Goal: Task Accomplishment & Management: Complete application form

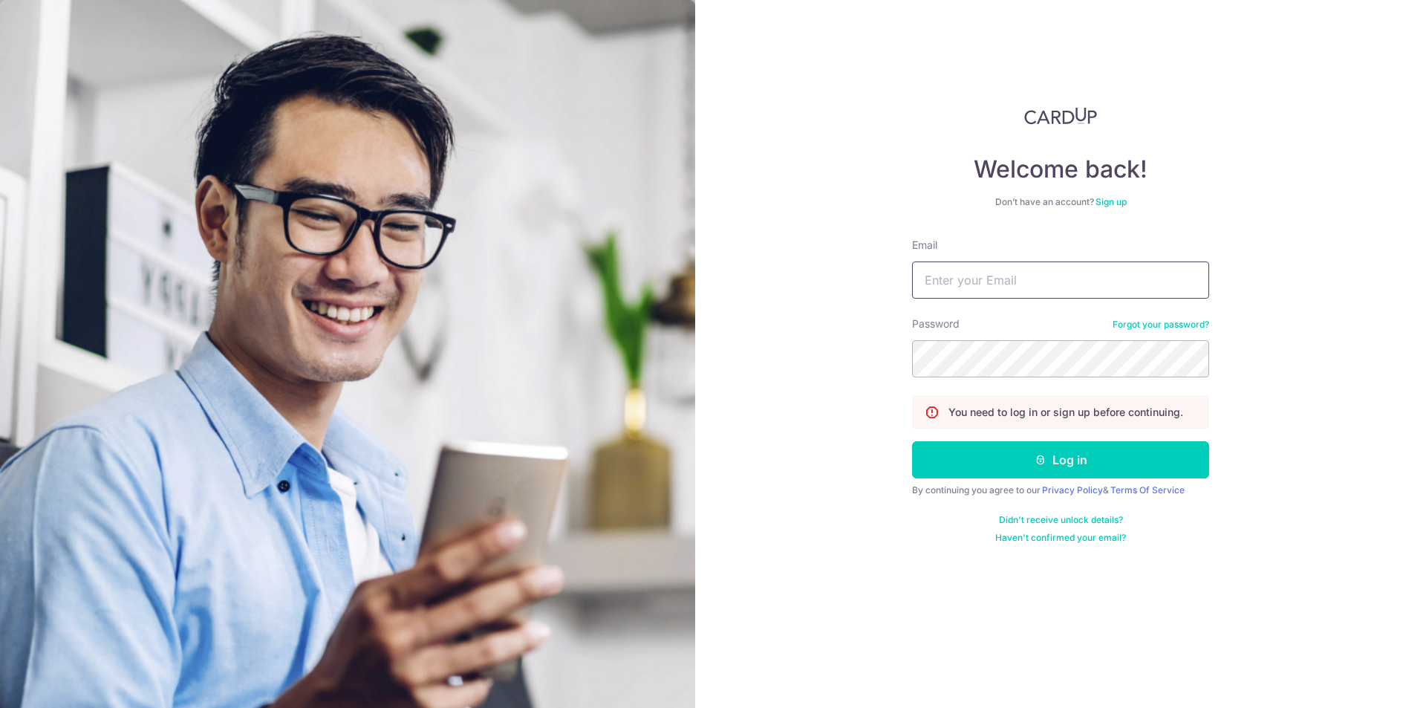
click at [1011, 276] on input "Email" at bounding box center [1060, 279] width 297 height 37
type input "[EMAIL_ADDRESS][DOMAIN_NAME]"
click at [912, 441] on button "Log in" at bounding box center [1060, 459] width 297 height 37
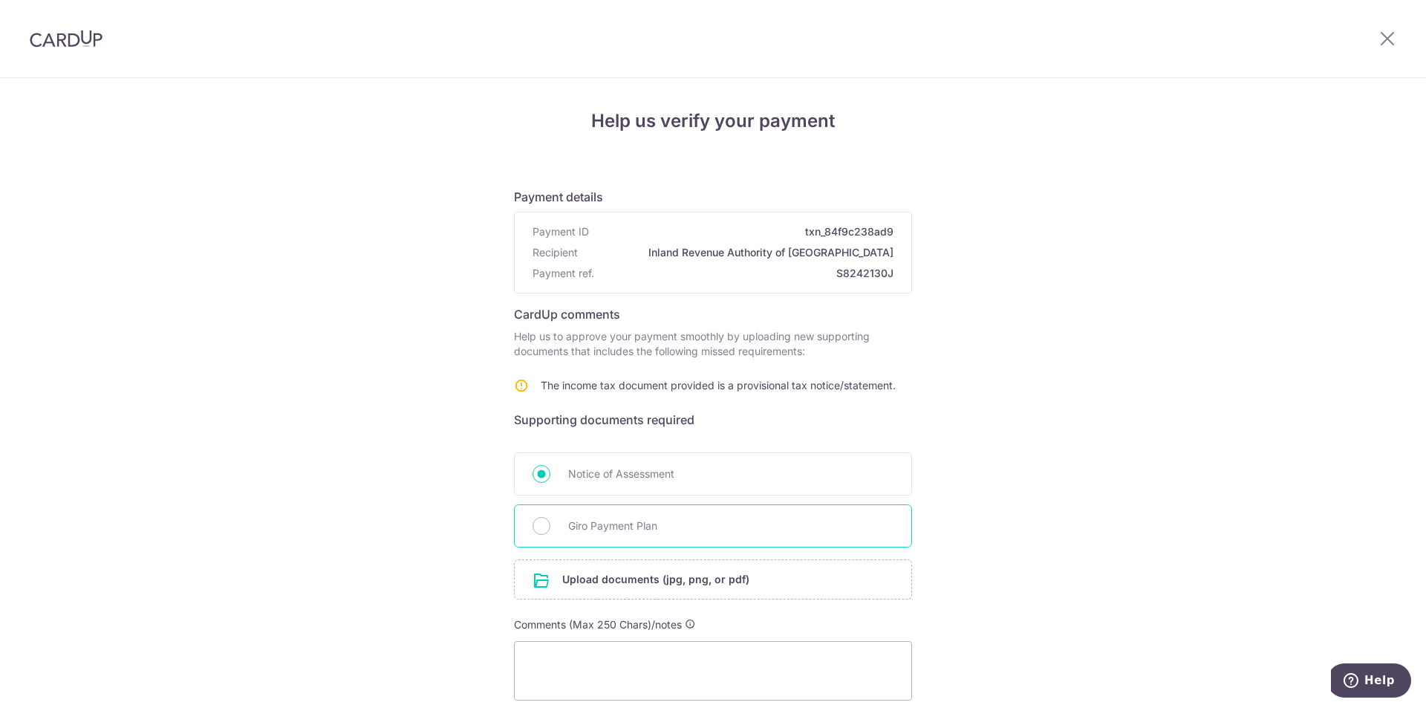
scroll to position [129, 0]
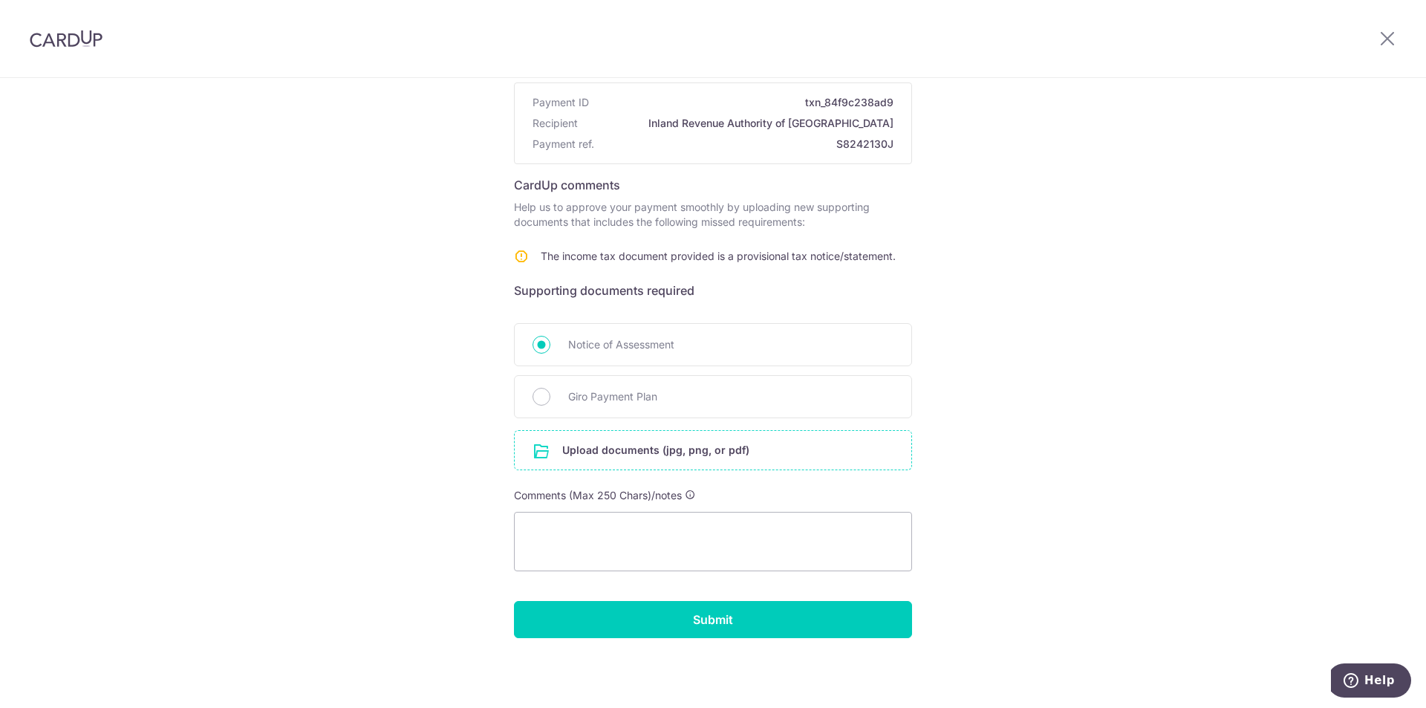
click at [603, 454] on input "file" at bounding box center [713, 450] width 396 height 39
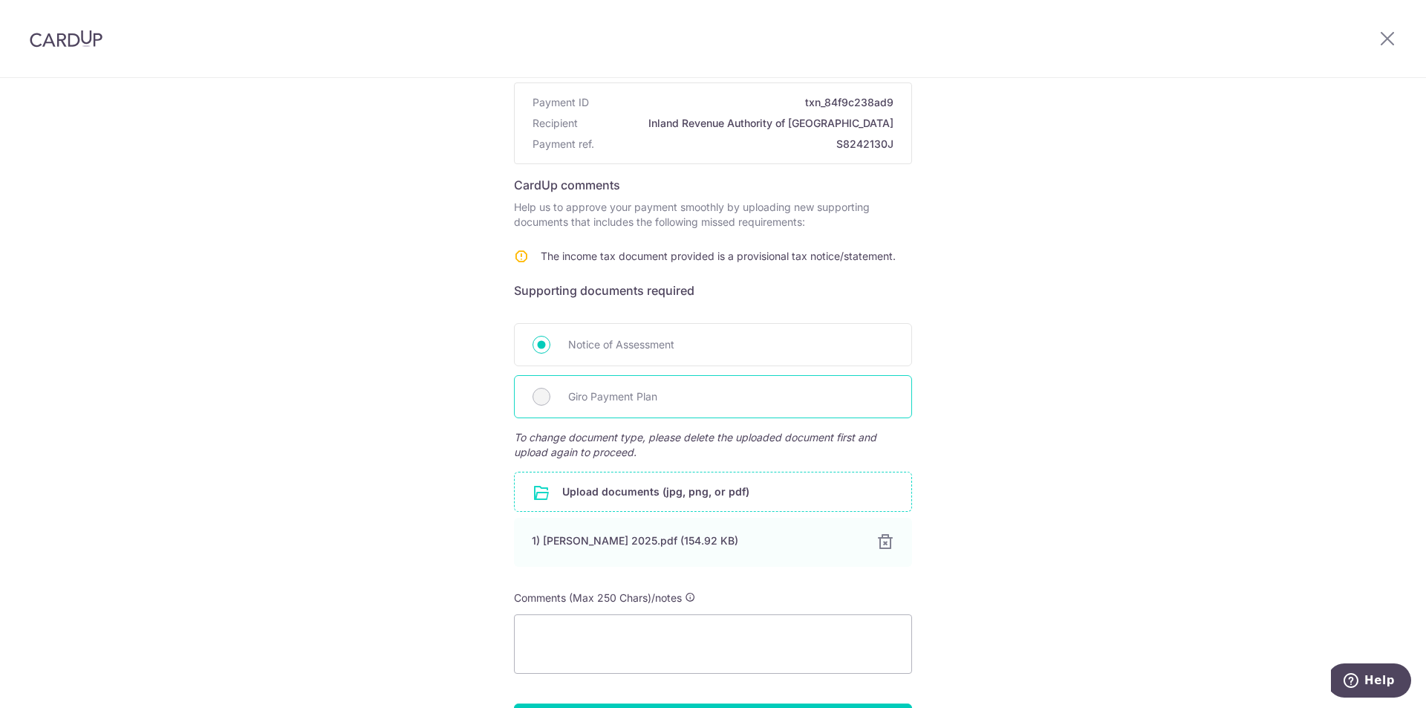
click at [601, 398] on span "Giro Payment Plan" at bounding box center [730, 397] width 325 height 18
click at [1005, 451] on div "Help us verify your payment Payment details Payment ID txn_84f9c238ad9 Recipien…" at bounding box center [713, 379] width 1426 height 861
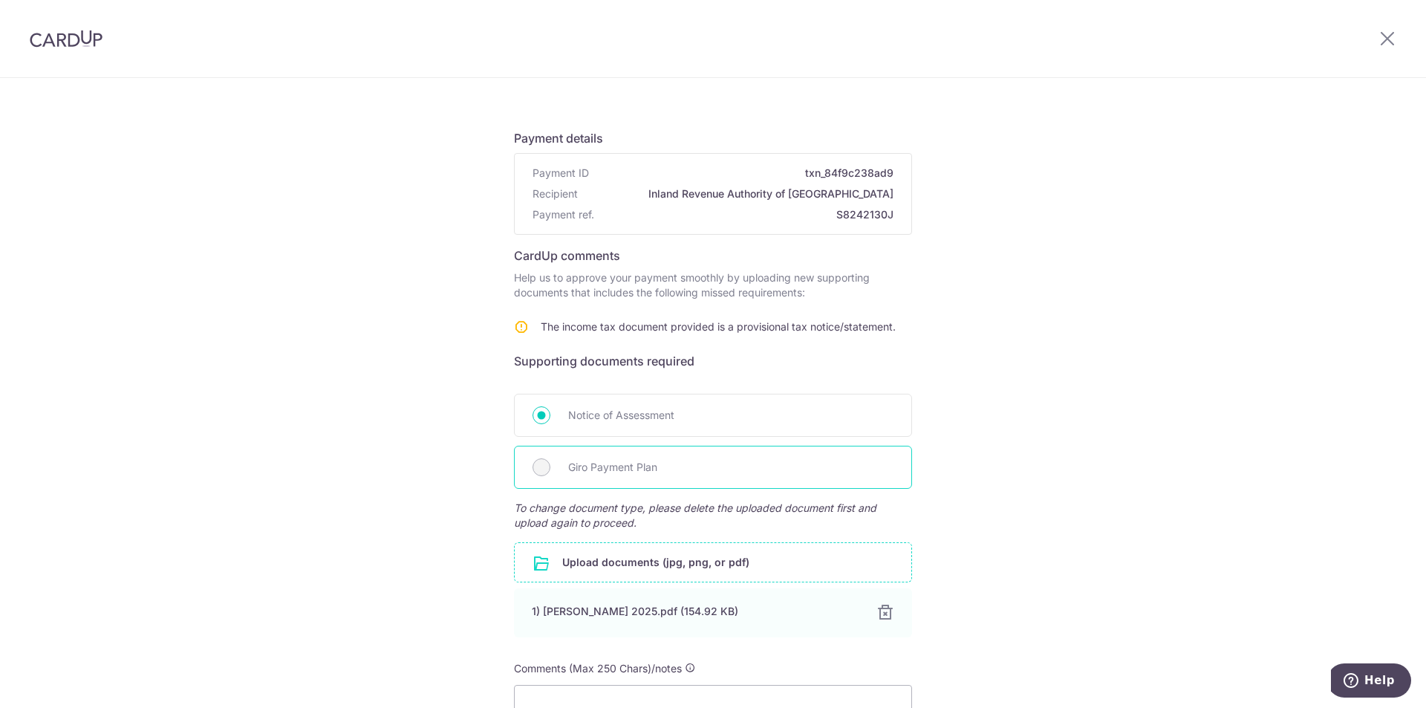
scroll to position [83, 0]
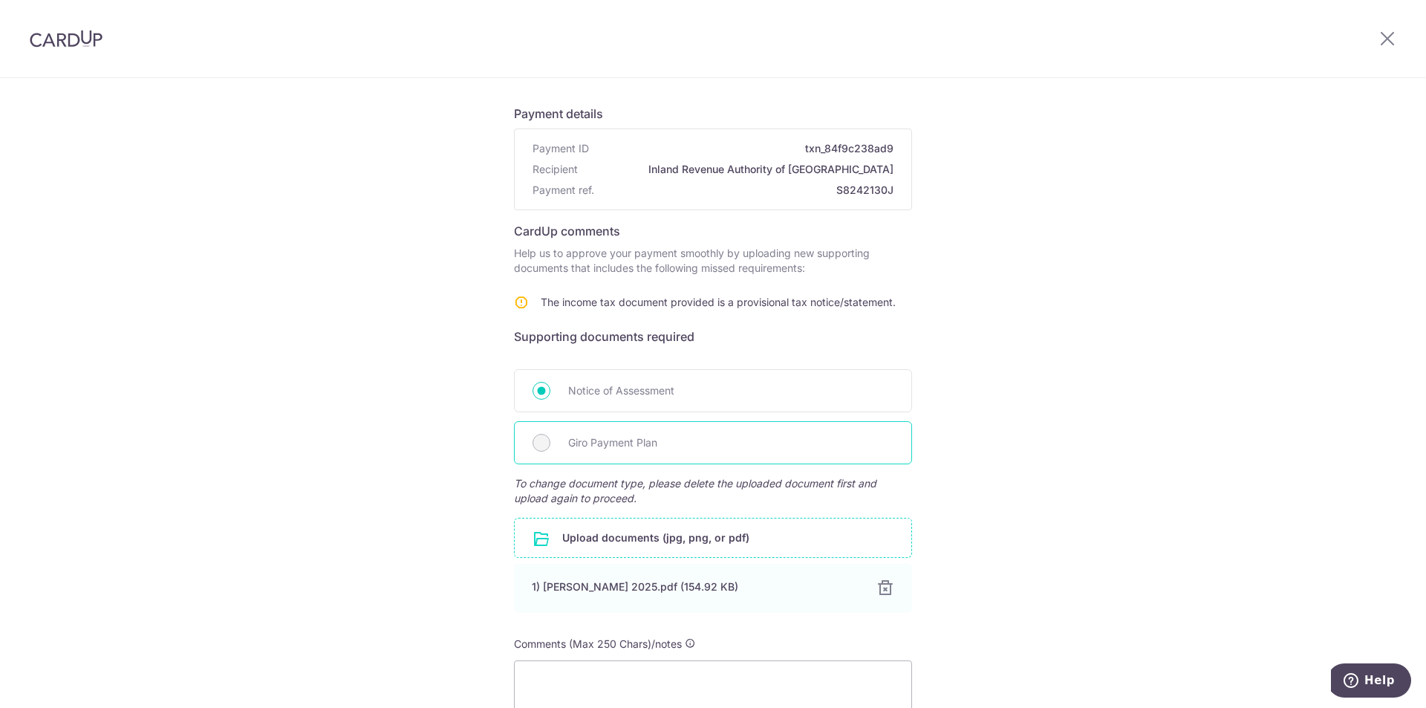
click at [541, 455] on div "Giro Payment Plan" at bounding box center [713, 442] width 398 height 43
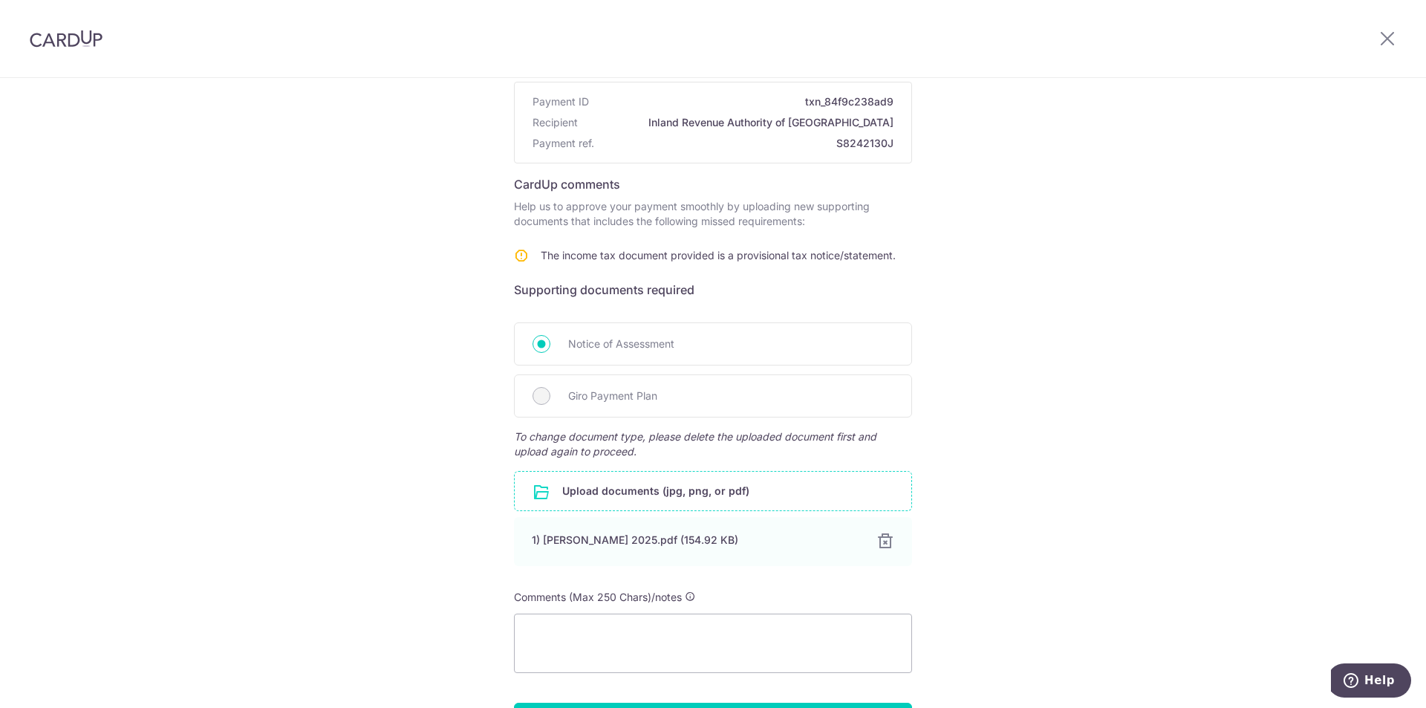
scroll to position [232, 0]
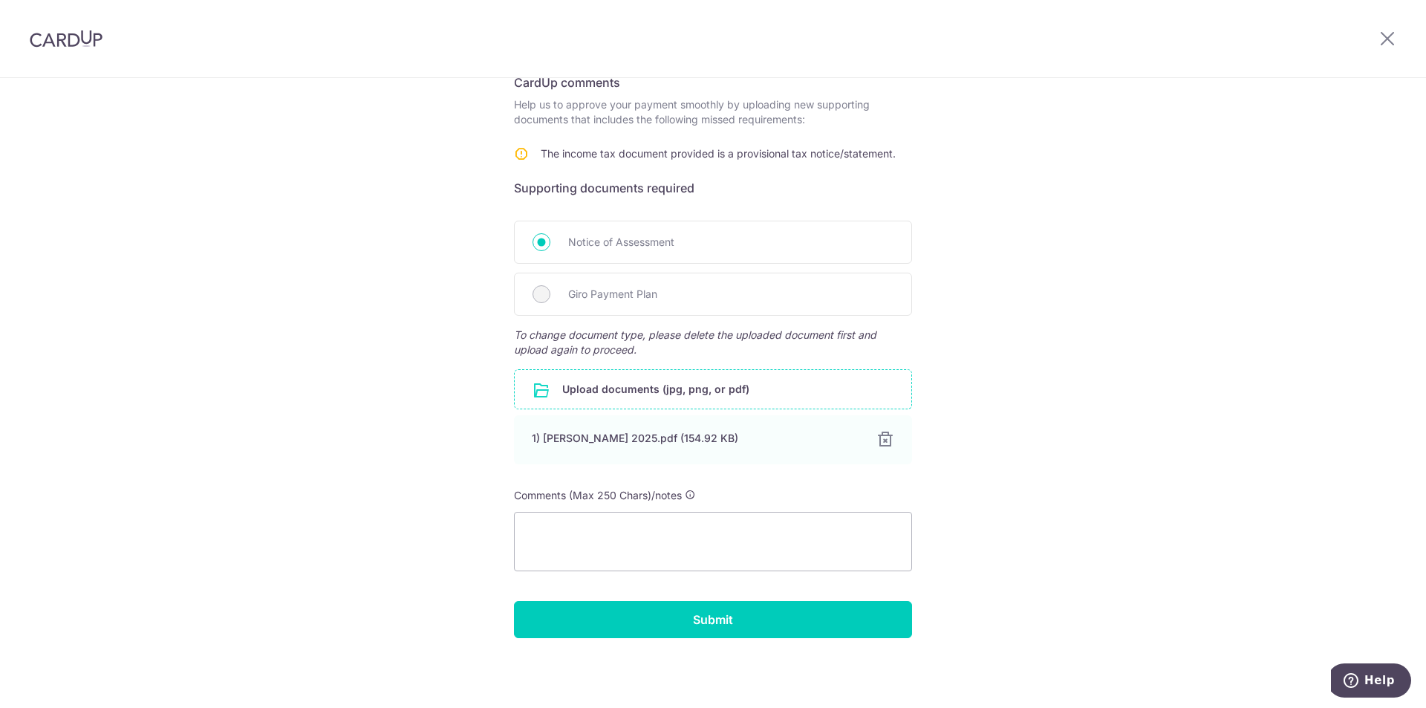
click at [598, 395] on input "file" at bounding box center [713, 389] width 396 height 39
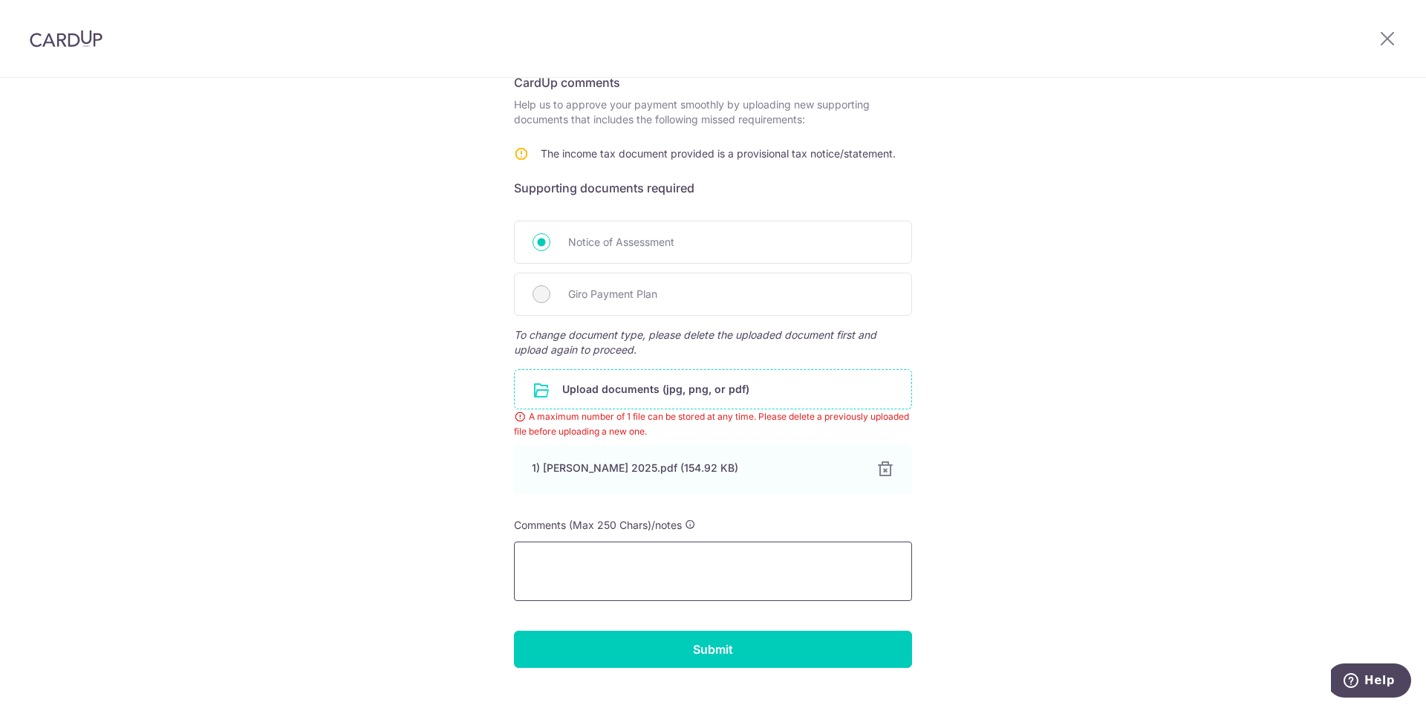
click at [753, 572] on textarea at bounding box center [713, 570] width 398 height 59
click at [688, 651] on input "Submit" at bounding box center [713, 648] width 398 height 37
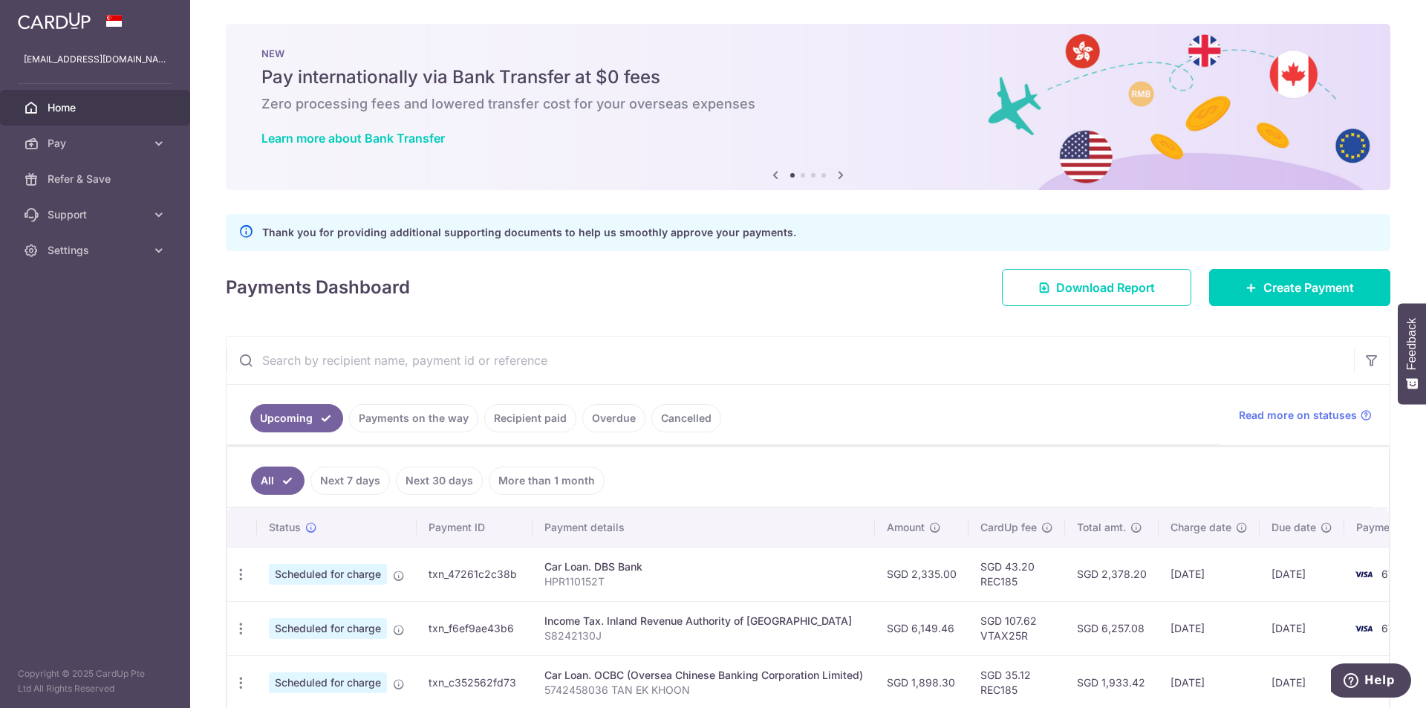
click at [502, 420] on link "Recipient paid" at bounding box center [530, 418] width 92 height 28
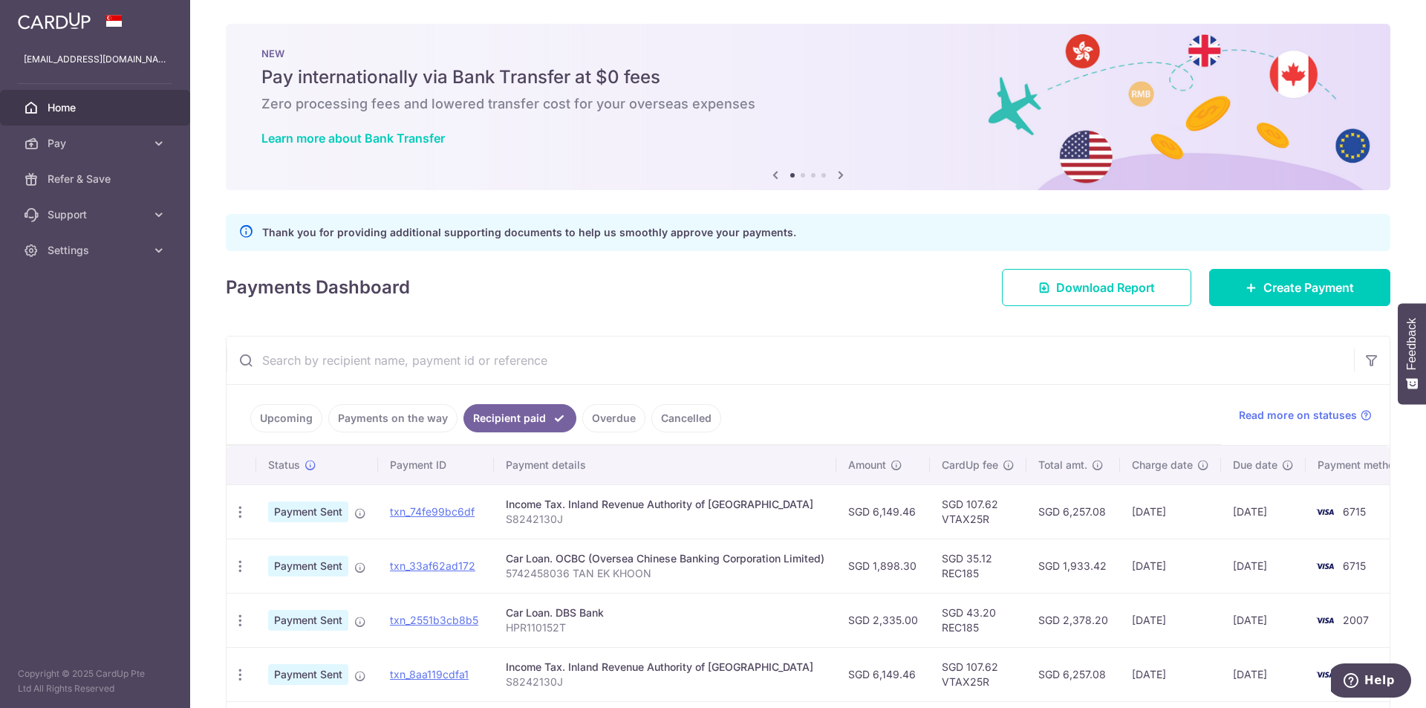
click at [353, 372] on input "text" at bounding box center [789, 360] width 1127 height 48
paste input "txn_84f9c238ad9"
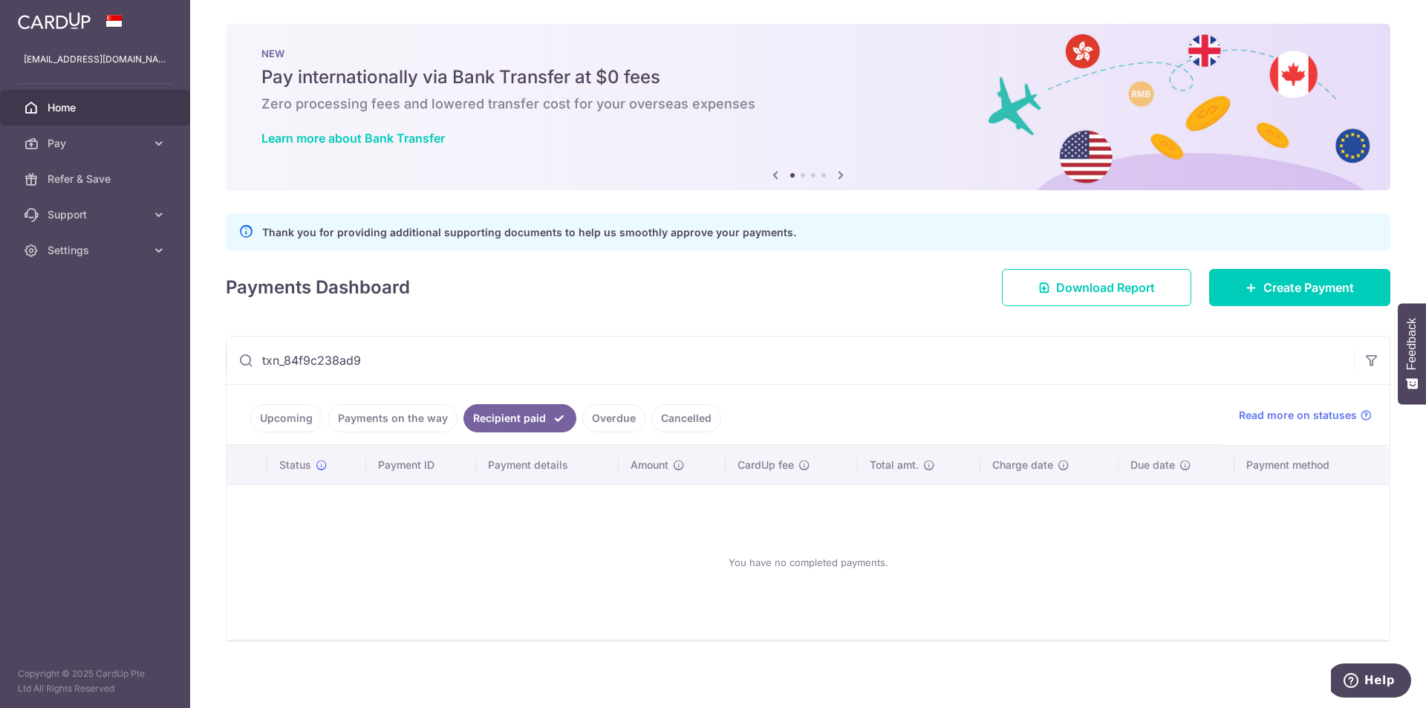
type input "txn_84f9c238ad9"
click at [616, 426] on link "Overdue" at bounding box center [613, 418] width 63 height 28
click at [676, 419] on link "Cancelled" at bounding box center [686, 418] width 70 height 28
click at [422, 419] on link "Payments on the way" at bounding box center [392, 418] width 129 height 28
click at [293, 408] on link "Upcoming" at bounding box center [286, 418] width 72 height 28
